Goal: Task Accomplishment & Management: Complete application form

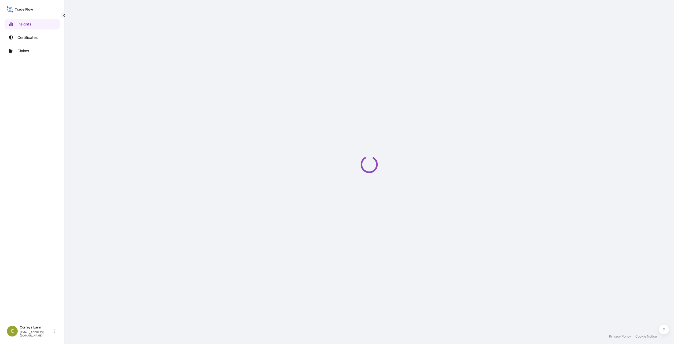
select select "2025"
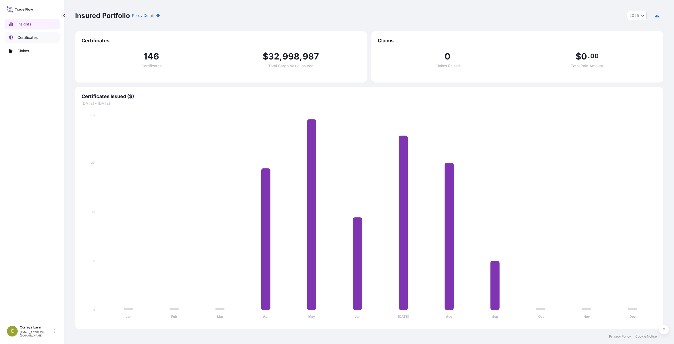
click at [29, 33] on link "Certificates" at bounding box center [32, 37] width 55 height 11
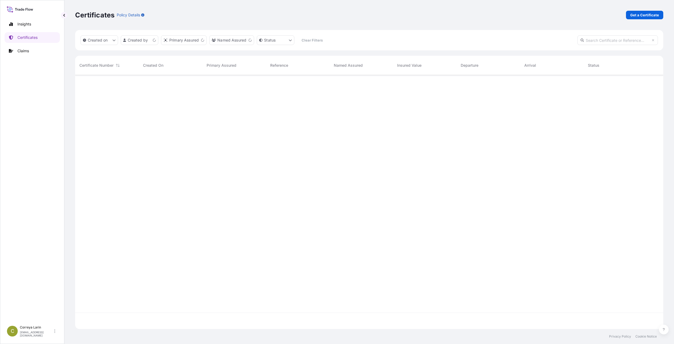
scroll to position [253, 584]
click at [637, 15] on p "Get a Certificate" at bounding box center [644, 14] width 29 height 5
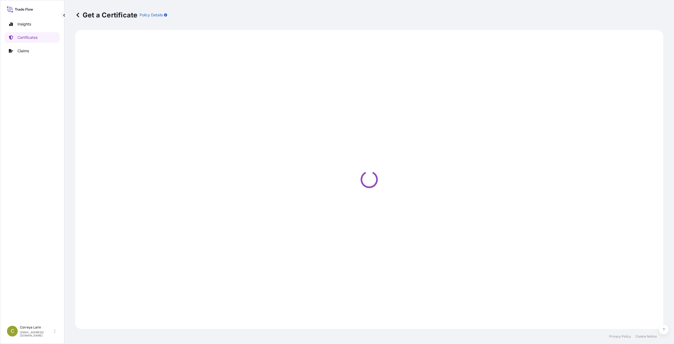
select select "Sea"
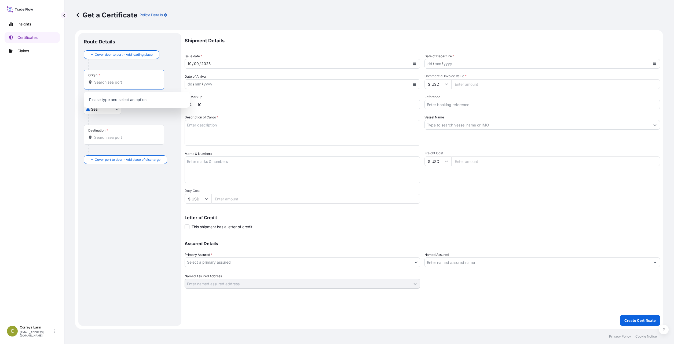
click at [110, 84] on input "Origin *" at bounding box center [125, 82] width 63 height 5
click at [125, 110] on span "Jubail [GEOGRAPHIC_DATA]" at bounding box center [127, 111] width 50 height 5
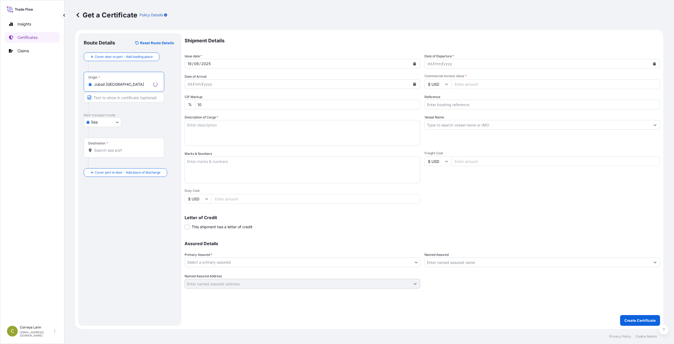
type input "Jubail [GEOGRAPHIC_DATA]"
click at [108, 153] on div "Destination *" at bounding box center [124, 148] width 80 height 20
click at [108, 153] on input "Destination *" at bounding box center [125, 150] width 63 height 5
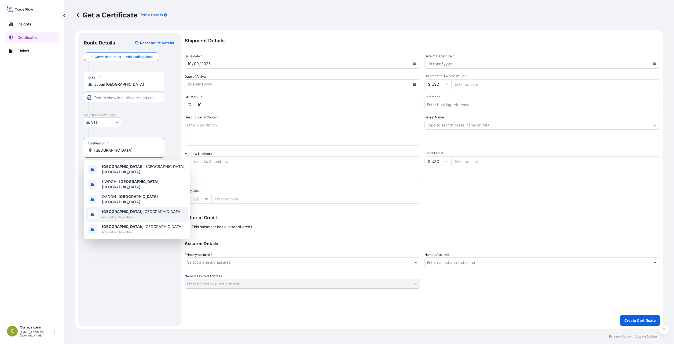
click at [119, 209] on span "[GEOGRAPHIC_DATA] , [GEOGRAPHIC_DATA]" at bounding box center [142, 211] width 80 height 5
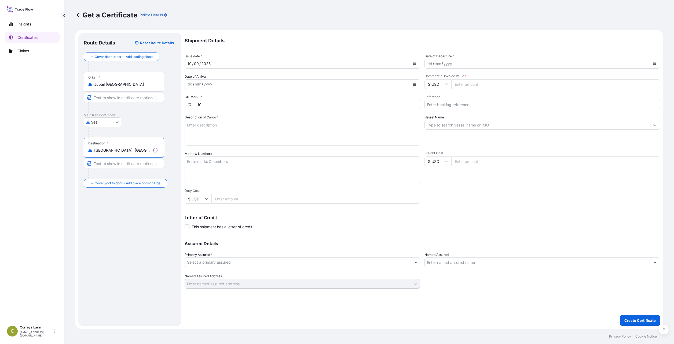
type input "[GEOGRAPHIC_DATA], [GEOGRAPHIC_DATA]"
click at [116, 122] on body "0 options available. 10 options available. 0 options available. 5 options avail…" at bounding box center [337, 172] width 674 height 344
click at [104, 147] on div "Road" at bounding box center [102, 146] width 33 height 10
select select "Road"
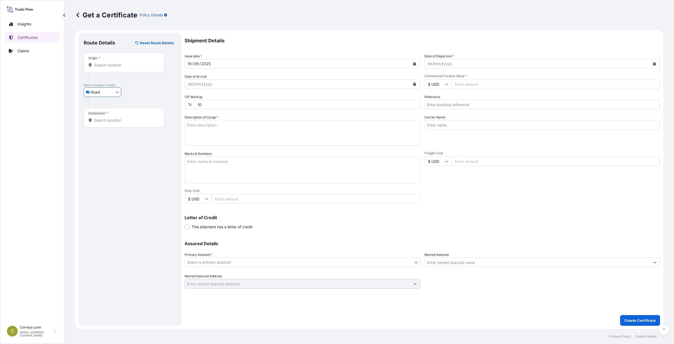
click at [413, 64] on icon "Calendar" at bounding box center [414, 63] width 3 height 3
click at [224, 120] on div "18" at bounding box center [225, 120] width 10 height 10
click at [654, 64] on icon "Calendar" at bounding box center [654, 63] width 3 height 3
click at [465, 120] on div "18" at bounding box center [464, 120] width 10 height 10
click at [480, 86] on input "Commercial Invoice Value *" at bounding box center [555, 84] width 209 height 10
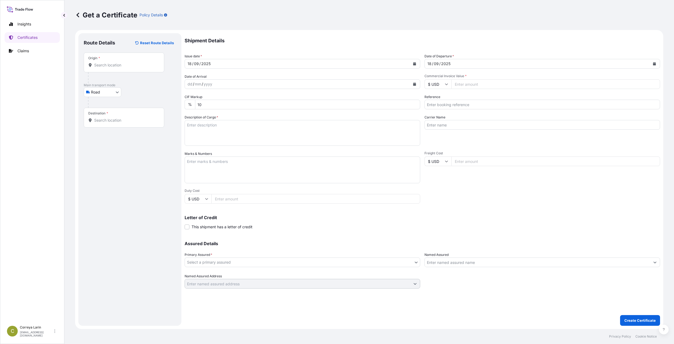
paste input "245025.00"
type input "245025.00"
paste input "101548"
type input "101548"
paste textarea "10 TRUCKS CONTAINING MARLEX POLYPROPYLENE RESIN HGX-030 SP 9900 BAGS 180 PALLET…"
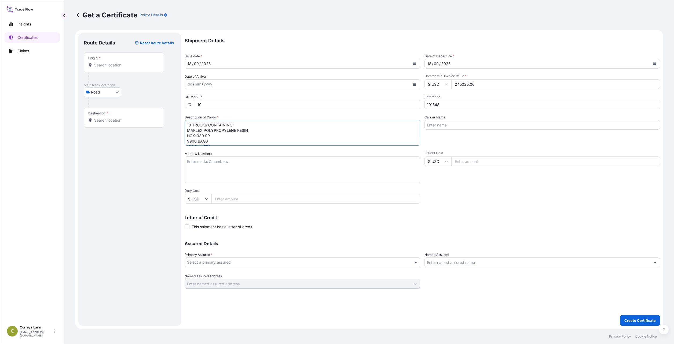
click at [212, 135] on textarea "10 TRUCKS CONTAINING MARLEX POLYPROPYLENE RESIN HGX-030 SP 9900 BAGS 180 PALLET…" at bounding box center [302, 133] width 235 height 26
click at [231, 140] on textarea "10 TRUCKS CONTAINING MARLEX POLYPROPYLENE RESIN HGX-030 SP 9900 BAGS 180 PALLET…" at bounding box center [302, 133] width 235 height 26
type textarea "10 TRUCKS CONTAINING MARLEX POLYPROPYLENE RESIN HGX-030 SP 9900 BAGS 180 PALLET…"
click at [213, 168] on textarea "Marks & Numbers" at bounding box center [302, 170] width 235 height 27
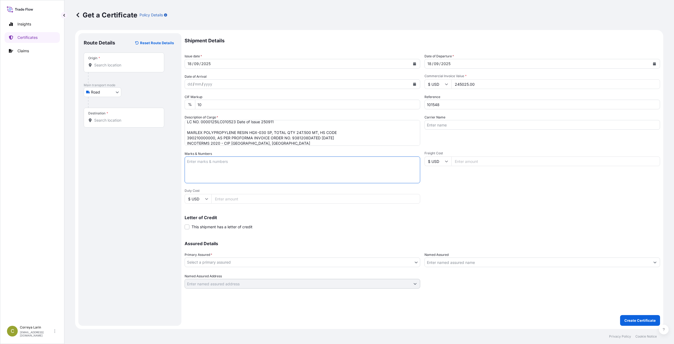
paste textarea "QATAR DEVELOPMENT BANK P O BOX [STREET_ADDRESS], [GEOGRAPHIC_DATA], NOTIFY – QA…"
type textarea "QATAR DEVELOPMENT BANK P O BOX [STREET_ADDRESS], [GEOGRAPHIC_DATA], NOTIFY – QA…"
click at [449, 120] on input "Carrier Name" at bounding box center [541, 125] width 235 height 10
type input "GLOBE MARINE SERVICES CO. - AGENTS"
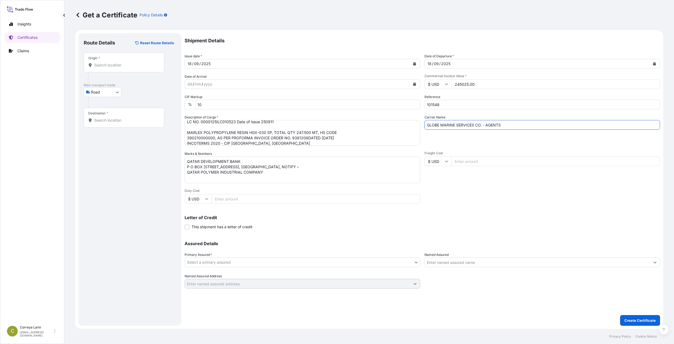
click at [351, 261] on body "Insights Certificates Claims C [PERSON_NAME] [EMAIL_ADDRESS][DOMAIN_NAME] Get a…" at bounding box center [337, 172] width 674 height 344
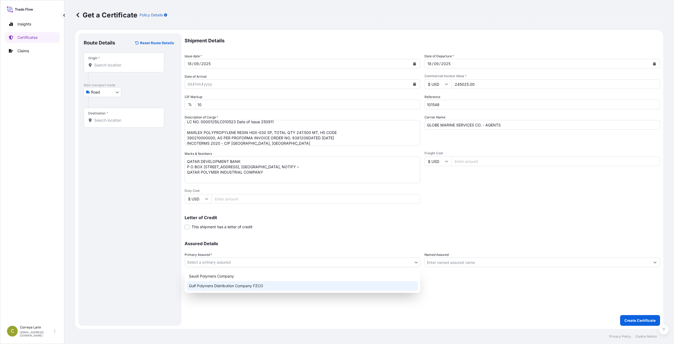
click at [319, 286] on div "Gulf Polymers Distribution Company FZCO" at bounding box center [302, 286] width 231 height 10
select select "31643"
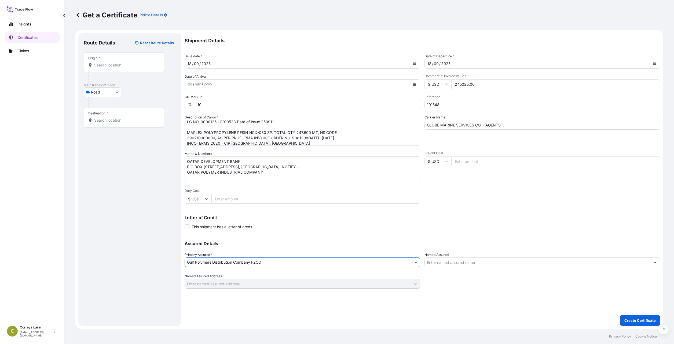
click at [506, 263] on input "Named Assured" at bounding box center [537, 263] width 225 height 10
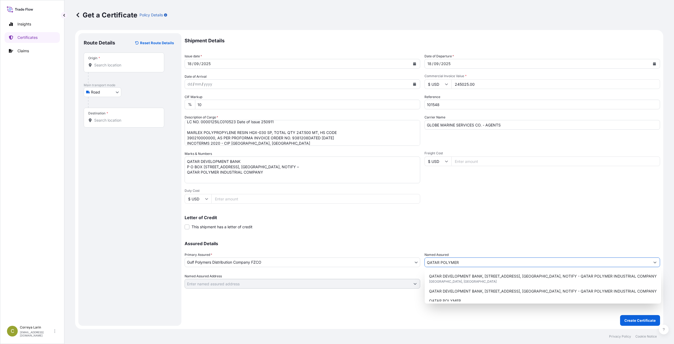
type input "QATAR POLYMER"
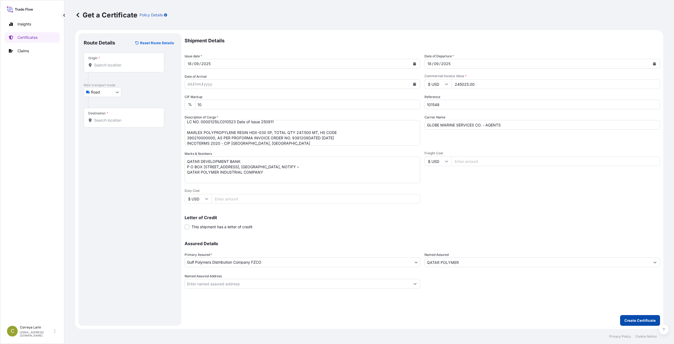
click at [645, 318] on p "Create Certificate" at bounding box center [639, 320] width 31 height 5
click at [113, 65] on input "Origin * Please select an origin" at bounding box center [125, 64] width 63 height 5
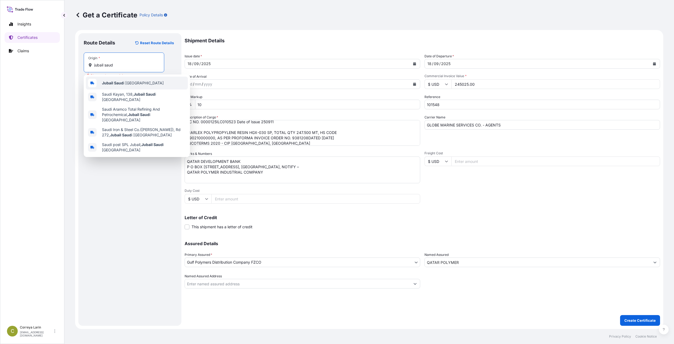
click at [117, 86] on div "Jubail Saud i [GEOGRAPHIC_DATA]" at bounding box center [137, 83] width 102 height 13
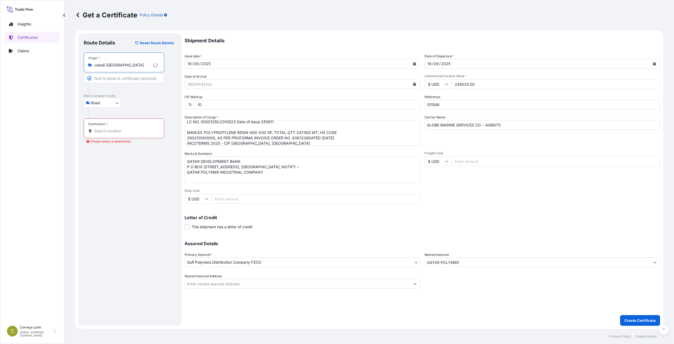
type input "Jubail [GEOGRAPHIC_DATA]"
click at [116, 129] on input "Destination * Please select a destination" at bounding box center [125, 130] width 63 height 5
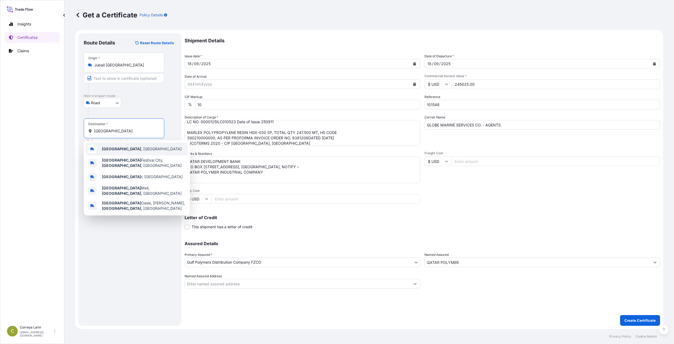
click at [116, 146] on div "[GEOGRAPHIC_DATA] , [GEOGRAPHIC_DATA]" at bounding box center [137, 149] width 102 height 13
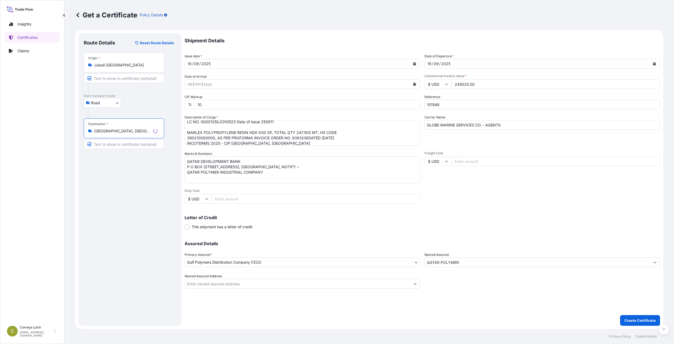
type input "[GEOGRAPHIC_DATA], [GEOGRAPHIC_DATA]"
click at [167, 106] on div "[GEOGRAPHIC_DATA]" at bounding box center [130, 103] width 92 height 10
click at [632, 318] on p "Create Certificate" at bounding box center [639, 320] width 31 height 5
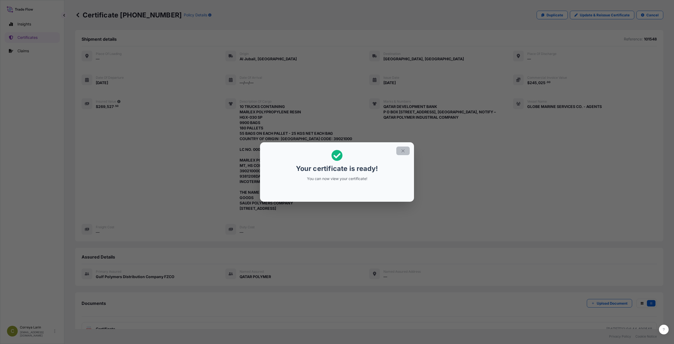
click at [399, 151] on button "button" at bounding box center [402, 151] width 13 height 9
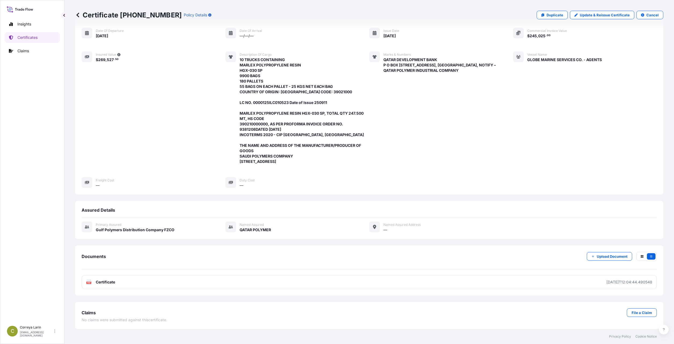
scroll to position [52, 0]
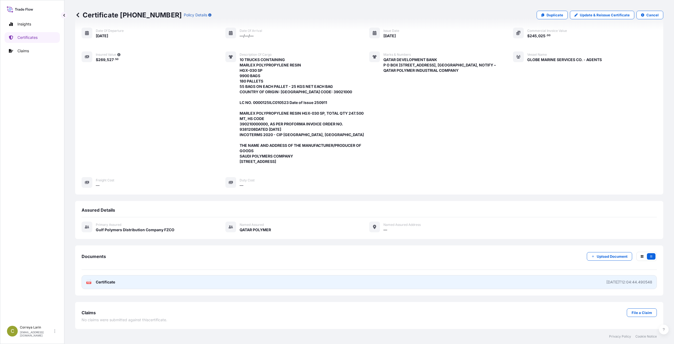
click at [477, 285] on link "PDF Certificate [DATE]T12:04:44.490548" at bounding box center [369, 282] width 575 height 14
